Goal: Task Accomplishment & Management: Use online tool/utility

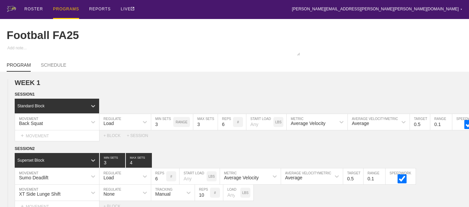
scroll to position [320, 0]
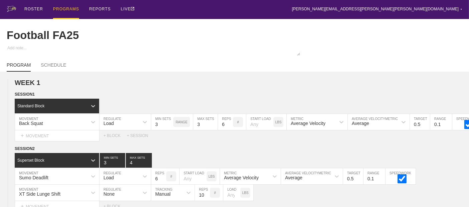
click at [65, 6] on div "PROGRAMS" at bounding box center [66, 9] width 26 height 19
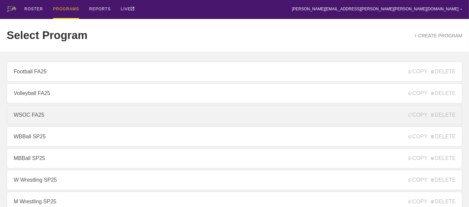
click at [59, 120] on link "WSOC FA25" at bounding box center [235, 115] width 456 height 20
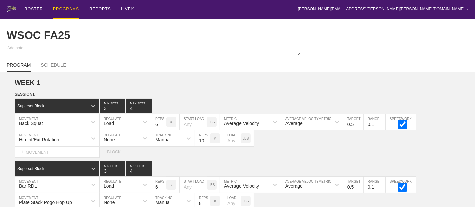
type textarea "x"
type input "WSOC FA25"
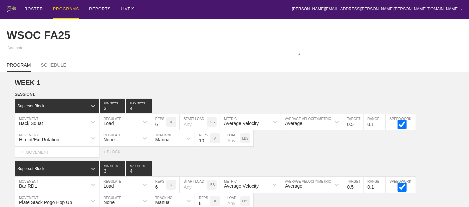
click at [217, 4] on div "ROSTER PROGRAMS REPORTS LIVE [PERSON_NAME][EMAIL_ADDRESS][PERSON_NAME][PERSON_N…" at bounding box center [235, 9] width 456 height 19
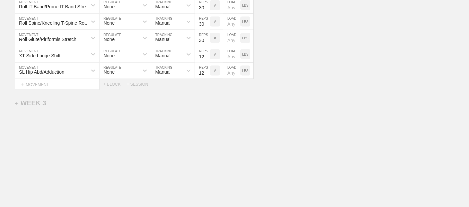
click at [217, 4] on div "#" at bounding box center [215, 5] width 10 height 10
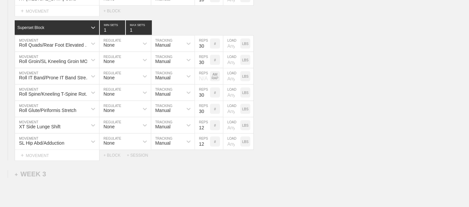
scroll to position [970, 0]
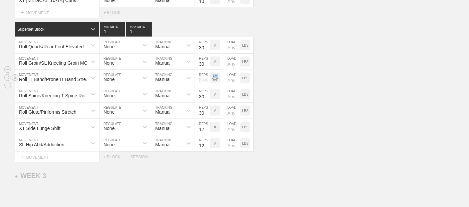
click at [212, 80] on p "AM RAP" at bounding box center [215, 77] width 10 height 7
click at [316, 46] on div "Roll Quads/Rear Foot Elevated Stretch MOVEMENT None REGULATE Manual TRACKING 30…" at bounding box center [234, 45] width 469 height 16
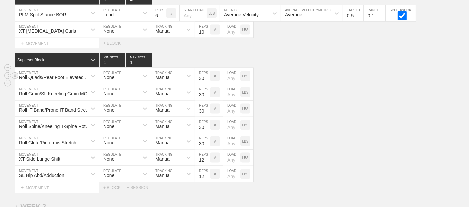
scroll to position [940, 0]
